Goal: Navigation & Orientation: Find specific page/section

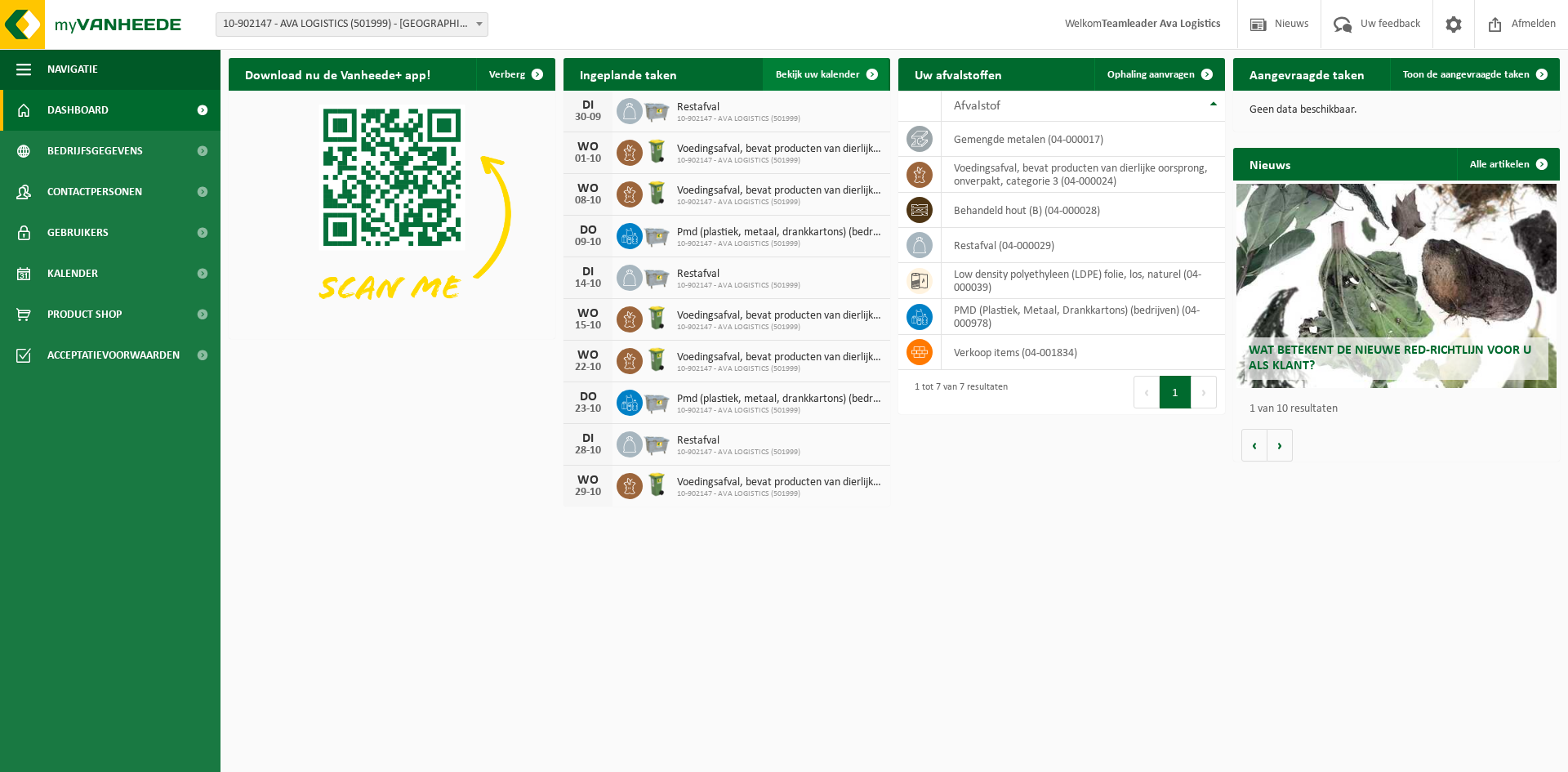
click at [843, 73] on span "Bekijk uw kalender" at bounding box center [818, 75] width 84 height 11
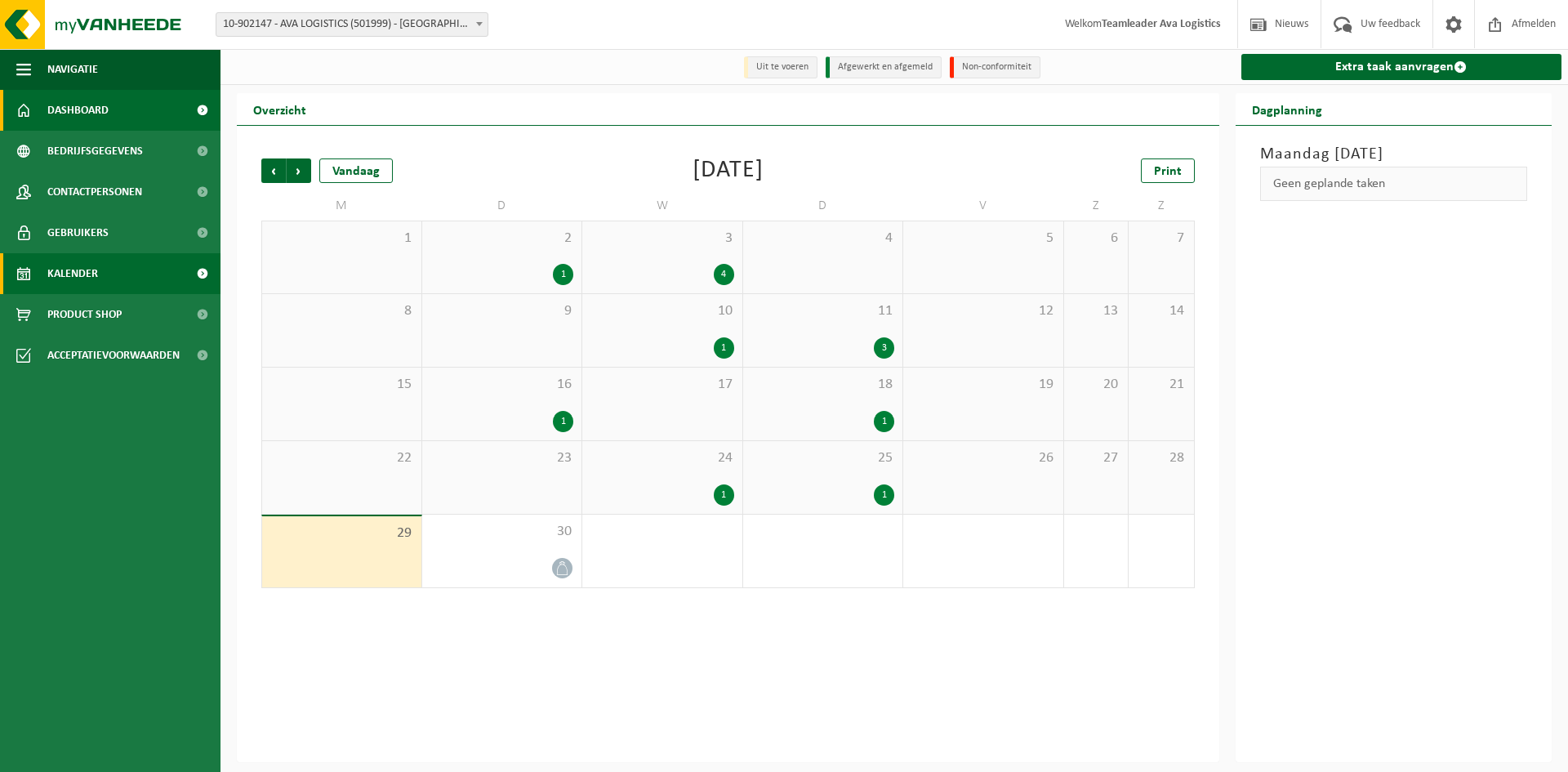
click at [79, 100] on span "Dashboard" at bounding box center [78, 110] width 61 height 41
